Goal: Use online tool/utility: Utilize a website feature to perform a specific function

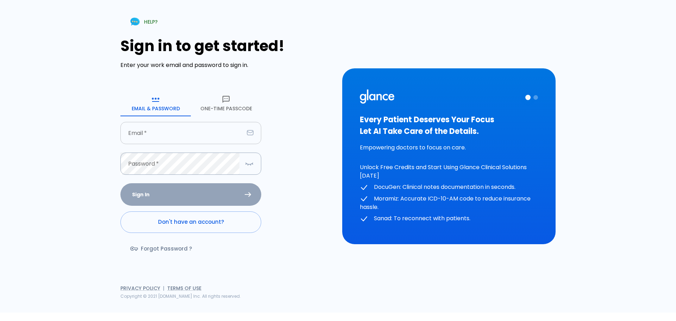
click at [187, 133] on input "text" at bounding box center [182, 133] width 124 height 22
type input "d"
type input "[EMAIL_ADDRESS][DOMAIN_NAME]"
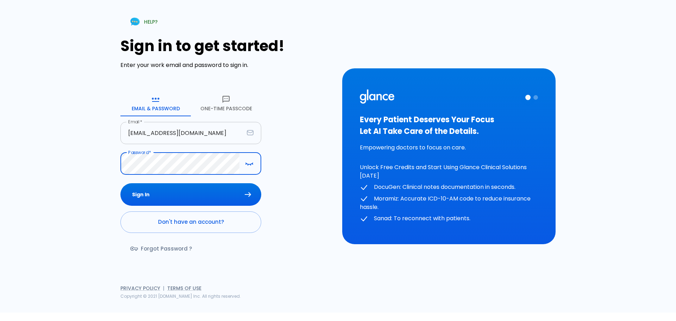
click at [120, 183] on button "Sign In" at bounding box center [190, 194] width 141 height 23
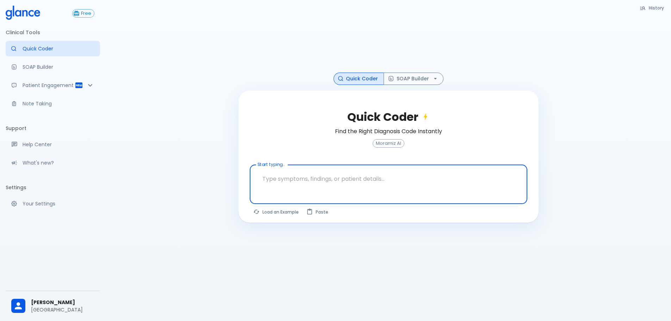
click at [385, 192] on div at bounding box center [389, 196] width 275 height 13
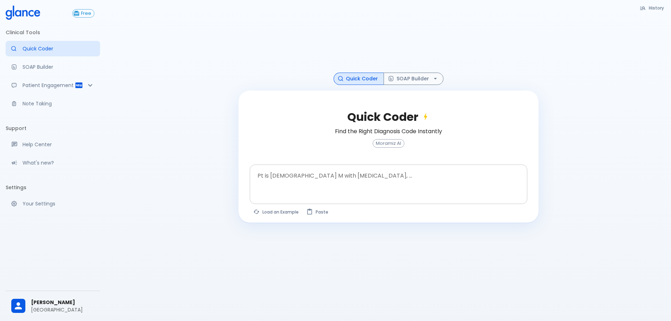
click at [298, 183] on textarea at bounding box center [389, 179] width 268 height 22
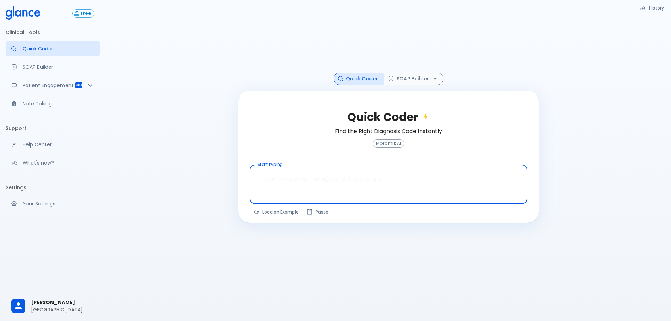
paste textarea "back pain radiating to buttock, better with rest, muscle tightness, [MEDICAL_DA…"
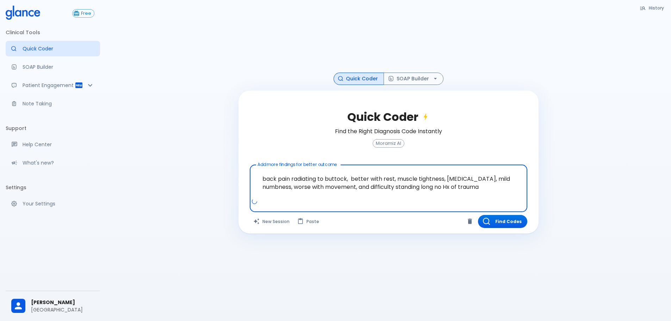
click at [262, 175] on textarea "back pain radiating to buttock, better with rest, muscle tightness, [MEDICAL_DA…" at bounding box center [389, 183] width 268 height 30
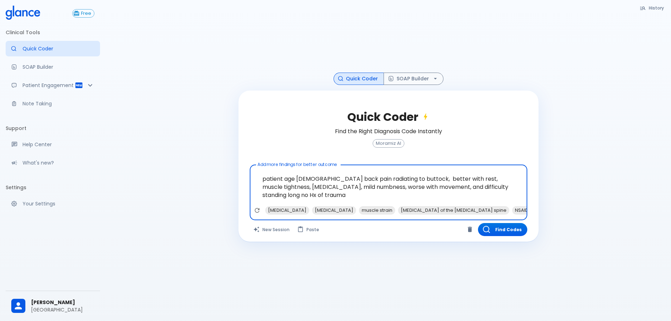
click at [330, 195] on textarea "patient age [DEMOGRAPHIC_DATA] back pain radiating to buttock, better with rest…" at bounding box center [389, 187] width 268 height 38
paste textarea "paraspinal tenderness, pain on flexion of trunk and leg raise"
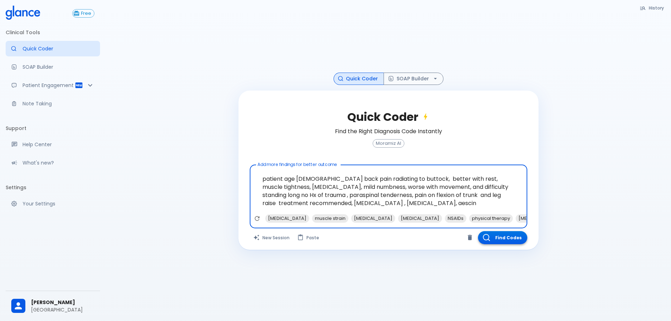
type textarea "patient age [DEMOGRAPHIC_DATA] back pain radiating to buttock, better with rest…"
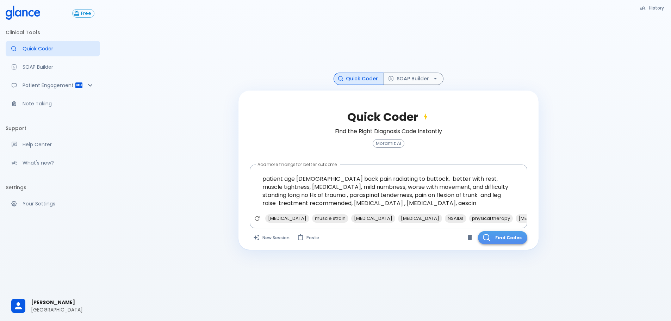
click at [508, 238] on button "Find Codes" at bounding box center [502, 237] width 49 height 13
